Goal: Navigation & Orientation: Find specific page/section

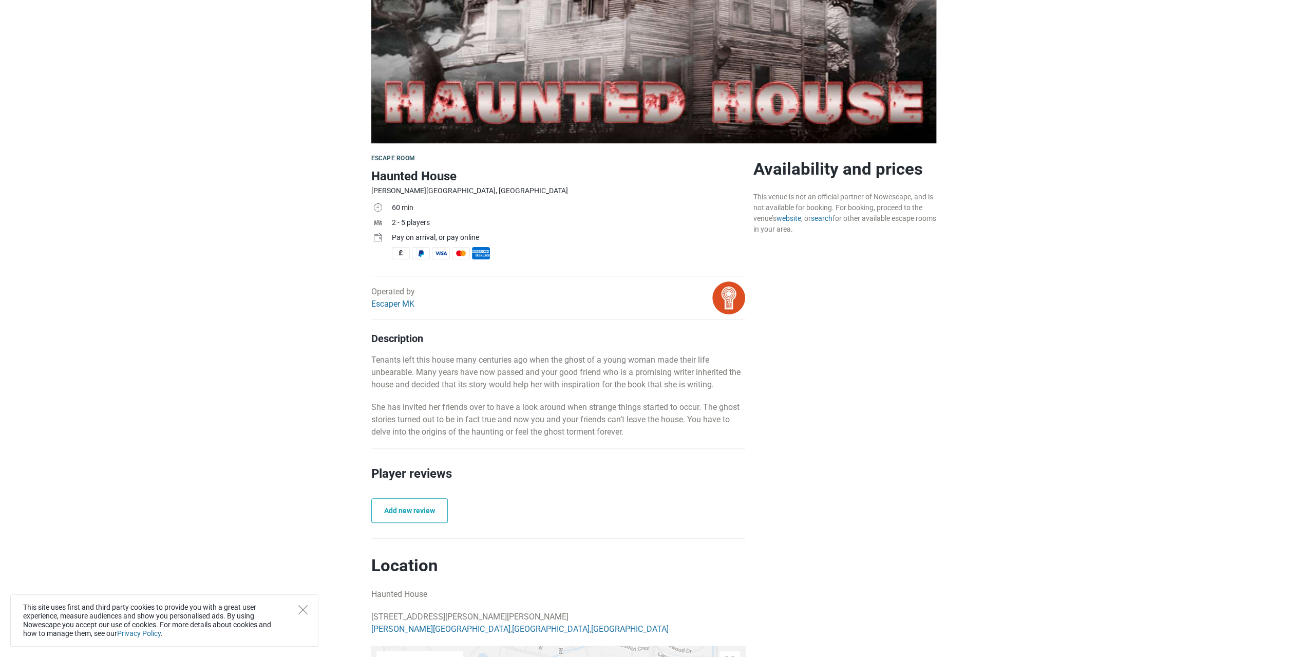
scroll to position [171, 0]
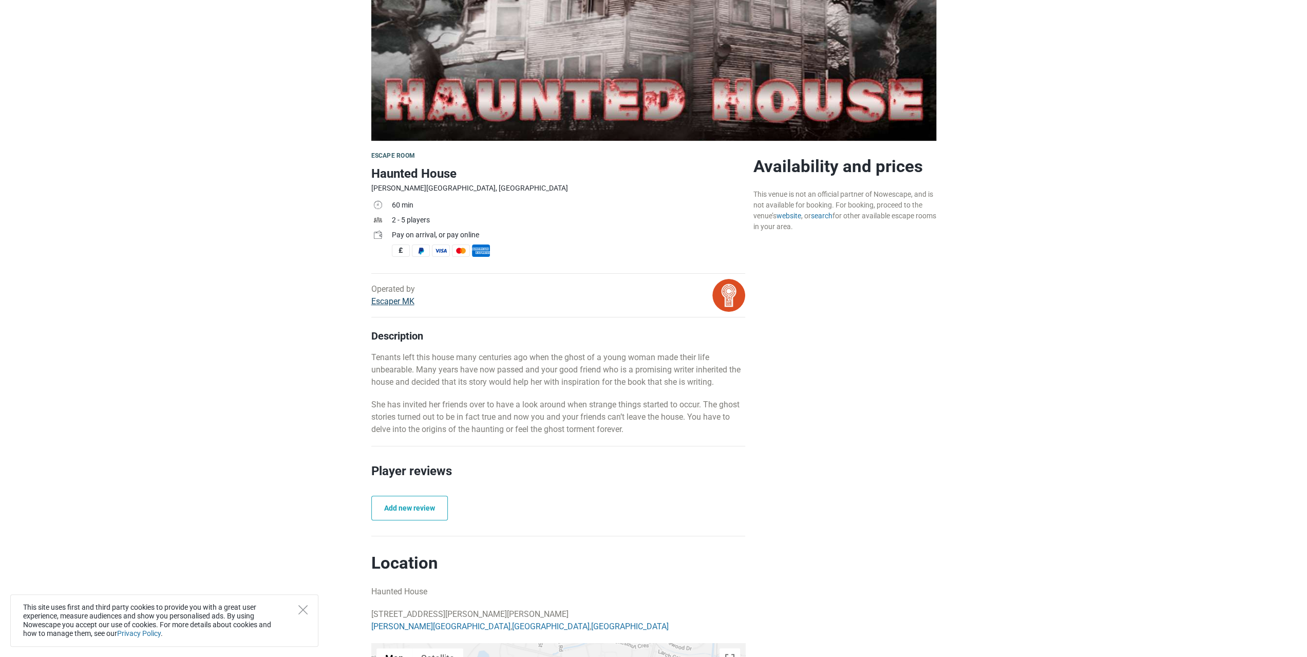
click at [396, 303] on link "Escaper MK" at bounding box center [392, 301] width 43 height 10
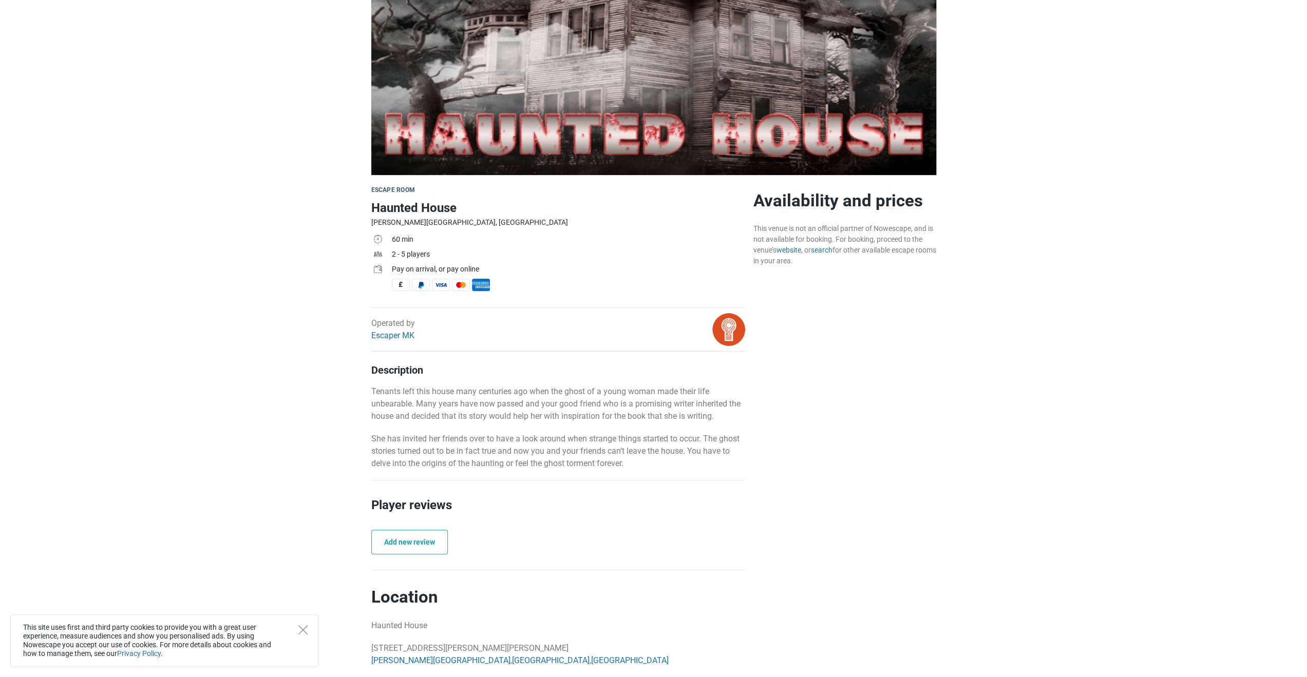
scroll to position [0, 0]
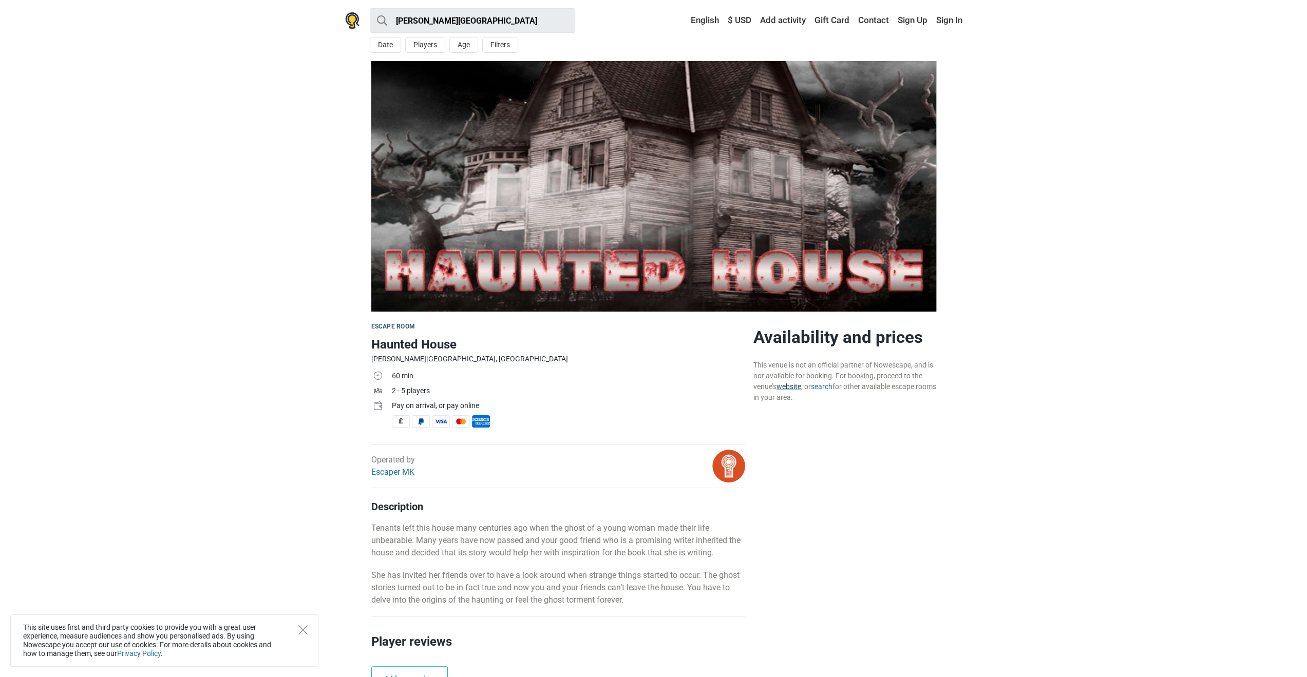
click at [790, 390] on link "website" at bounding box center [789, 387] width 25 height 8
click at [825, 389] on link "search" at bounding box center [822, 387] width 22 height 8
